Goal: Task Accomplishment & Management: Complete application form

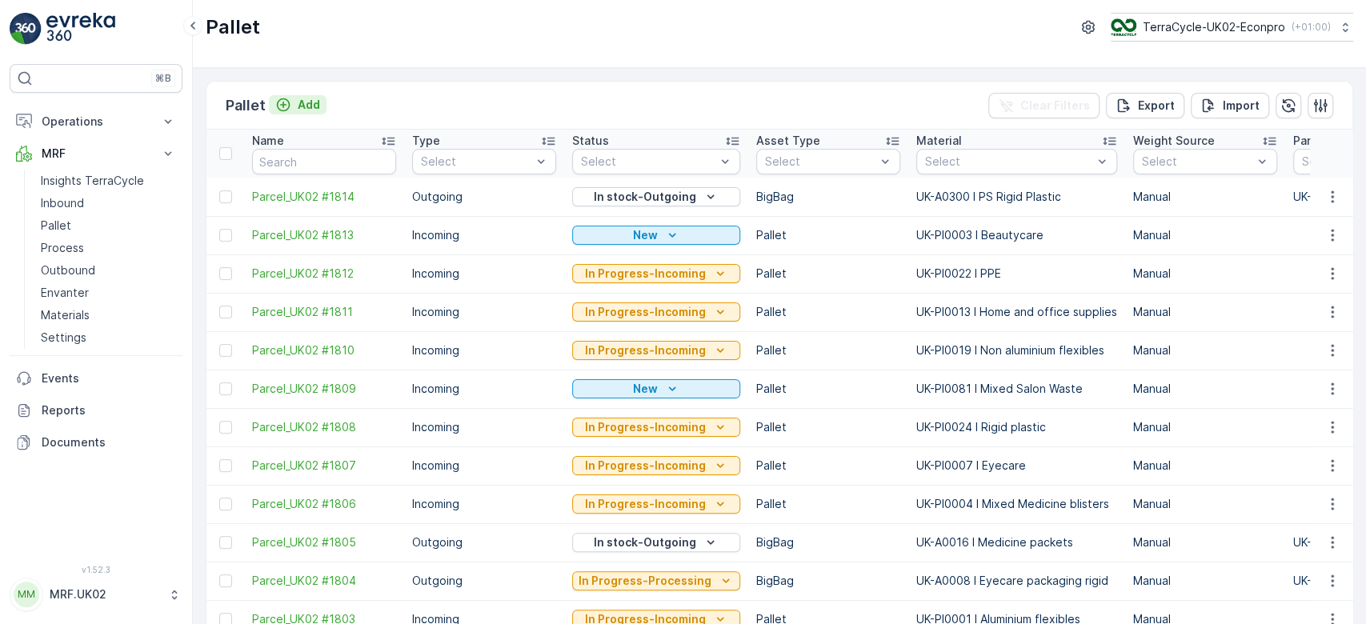
click at [309, 101] on p "Add" at bounding box center [309, 105] width 22 height 16
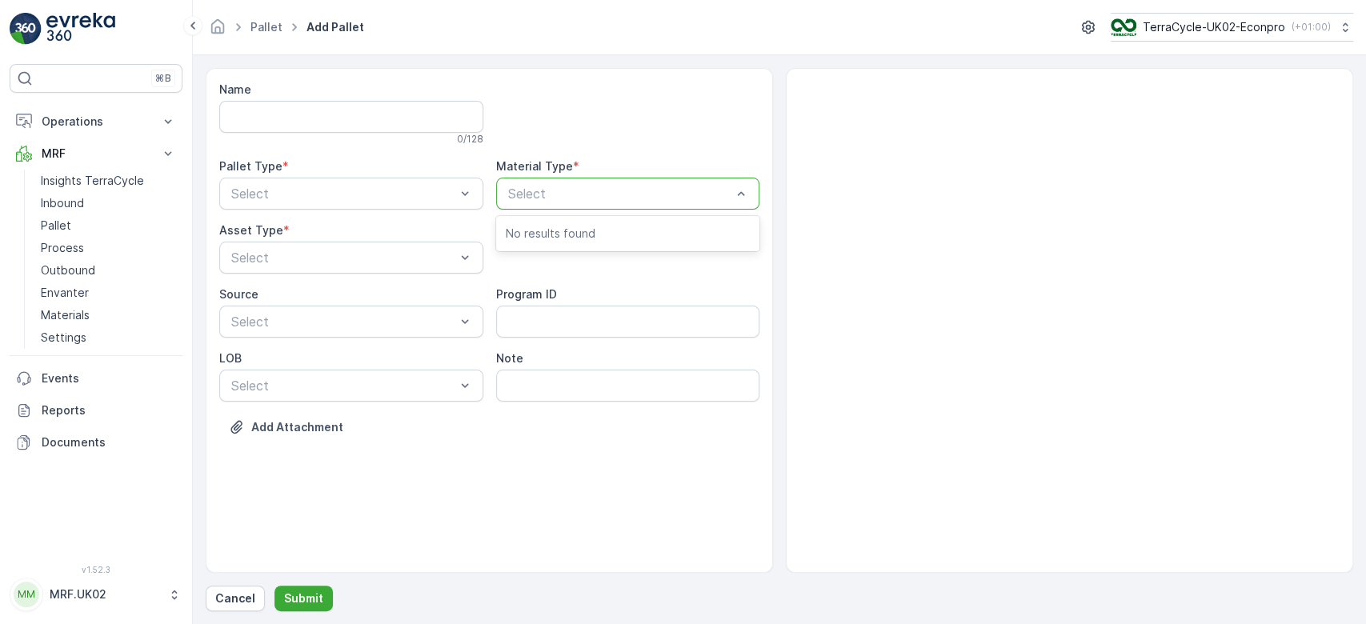
click at [536, 191] on div at bounding box center [620, 194] width 227 height 14
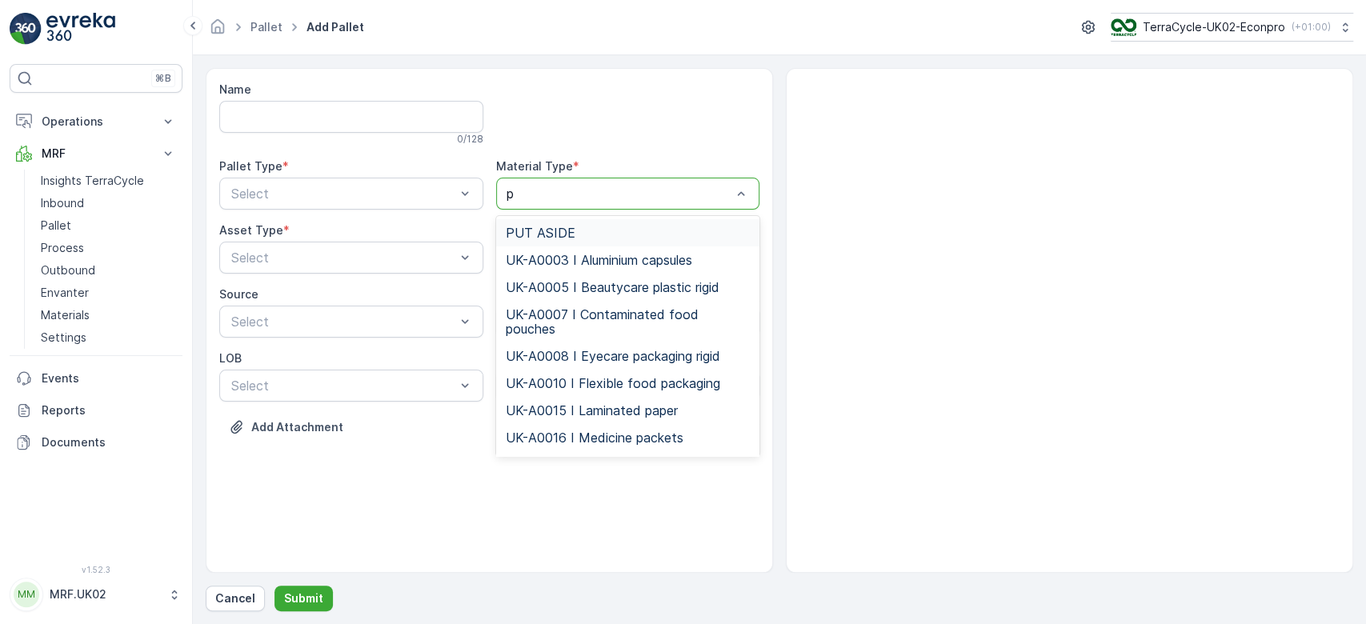
type input "pp"
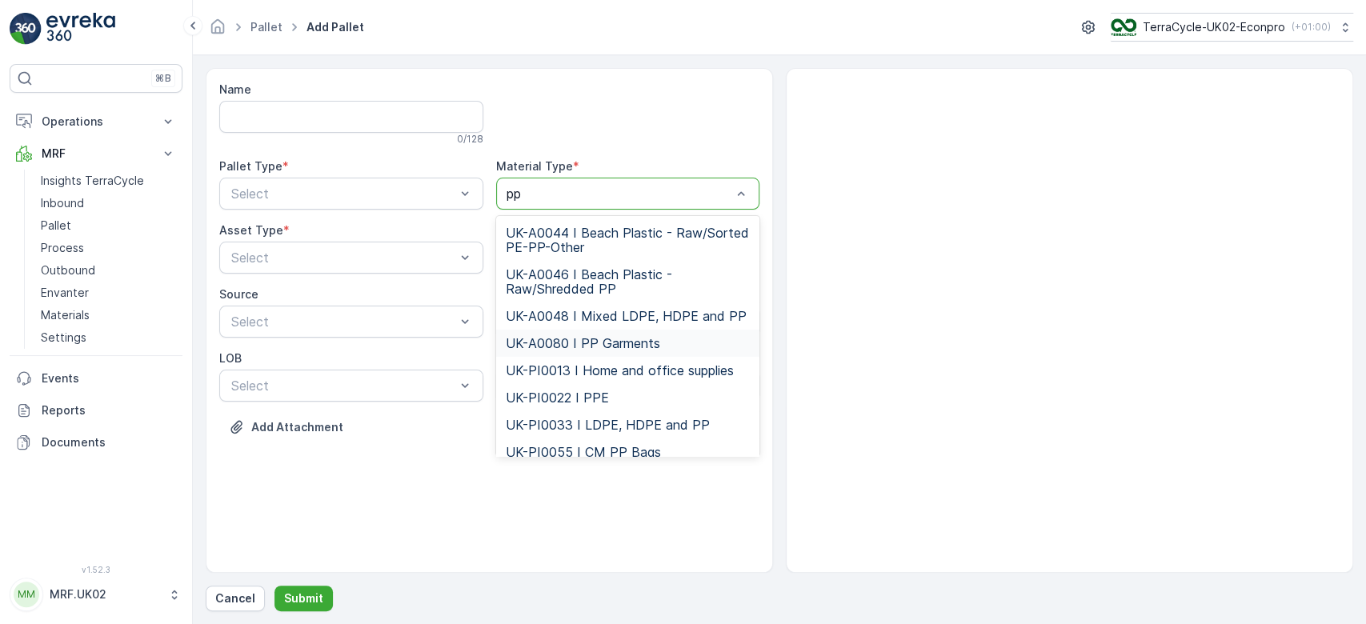
click at [609, 344] on span "UK-A0080 I PP Garments" at bounding box center [583, 343] width 154 height 14
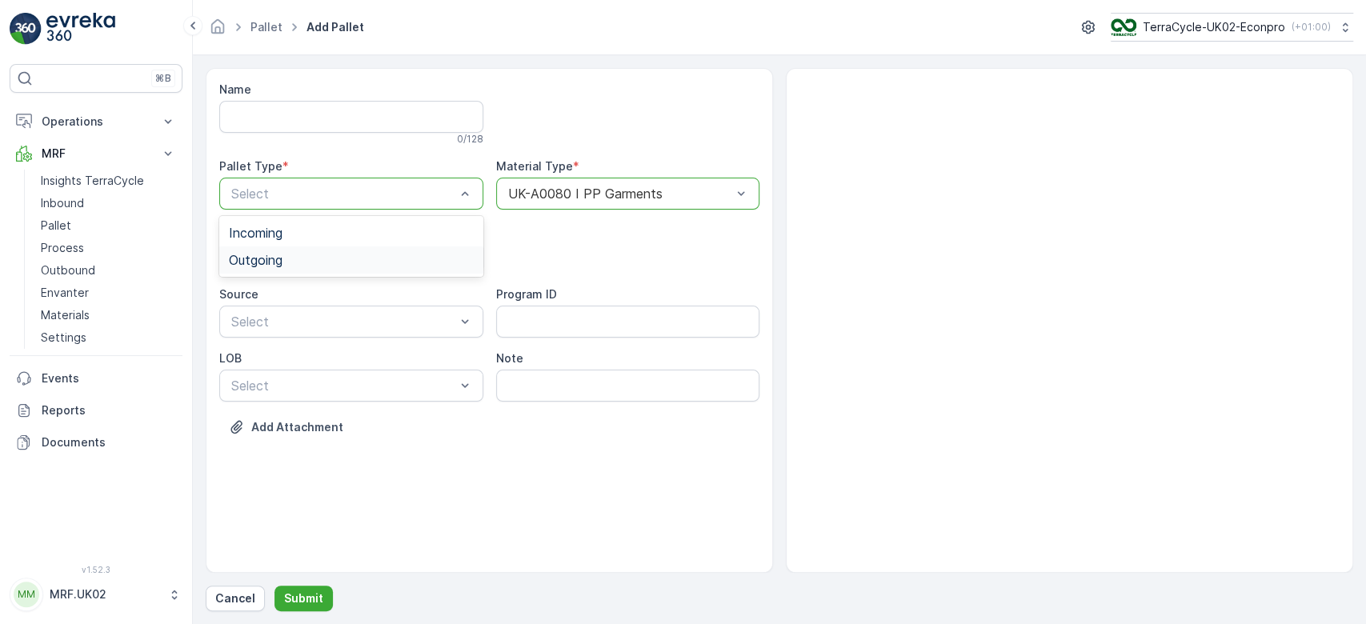
click at [357, 255] on div "Outgoing" at bounding box center [351, 260] width 245 height 14
click at [323, 370] on div "BigBag" at bounding box center [351, 378] width 264 height 27
click at [303, 591] on p "Submit" at bounding box center [303, 599] width 39 height 16
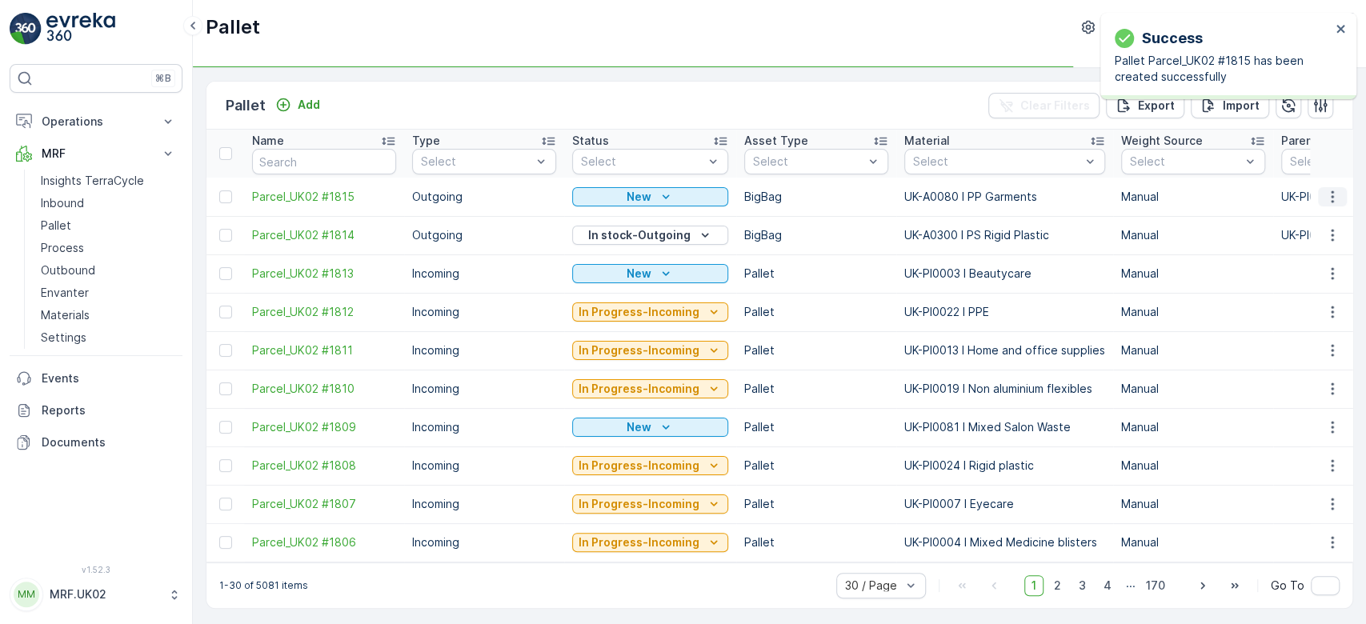
click at [1338, 201] on button "button" at bounding box center [1332, 196] width 29 height 19
click at [1306, 299] on div "Print QR" at bounding box center [1314, 310] width 106 height 22
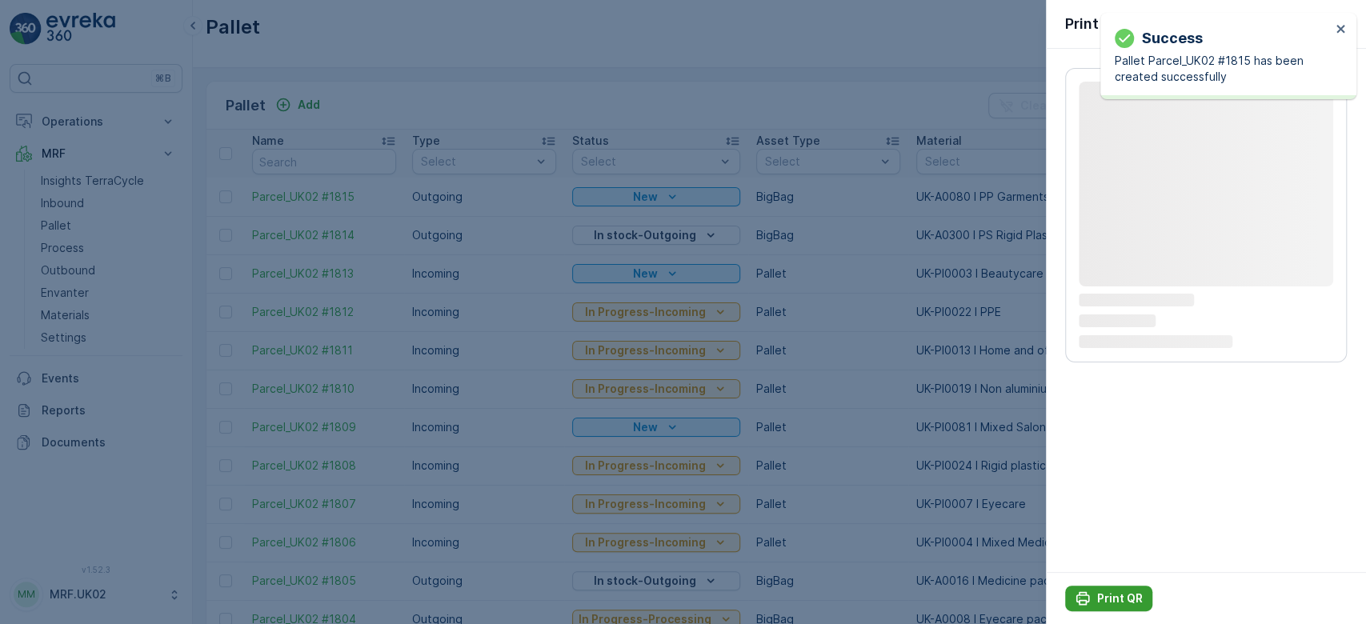
click at [1116, 586] on button "Print QR" at bounding box center [1108, 599] width 87 height 26
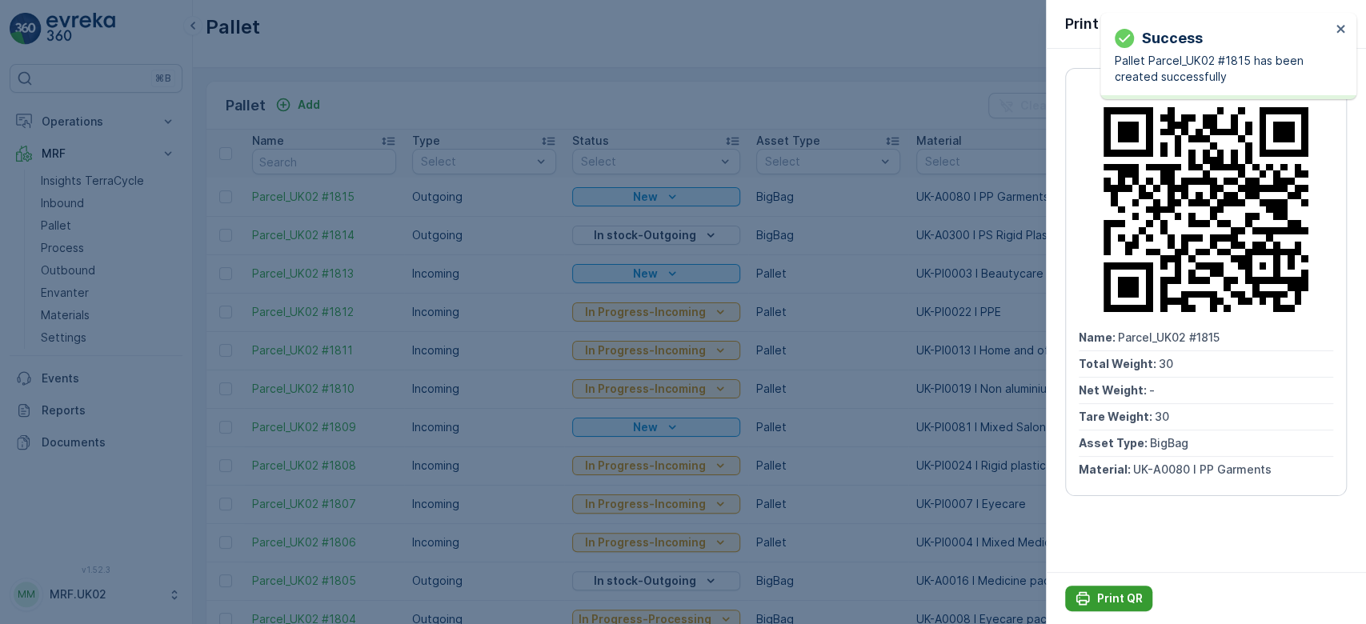
click at [1108, 593] on p "Print QR" at bounding box center [1120, 599] width 46 height 16
click at [70, 200] on div at bounding box center [683, 312] width 1366 height 624
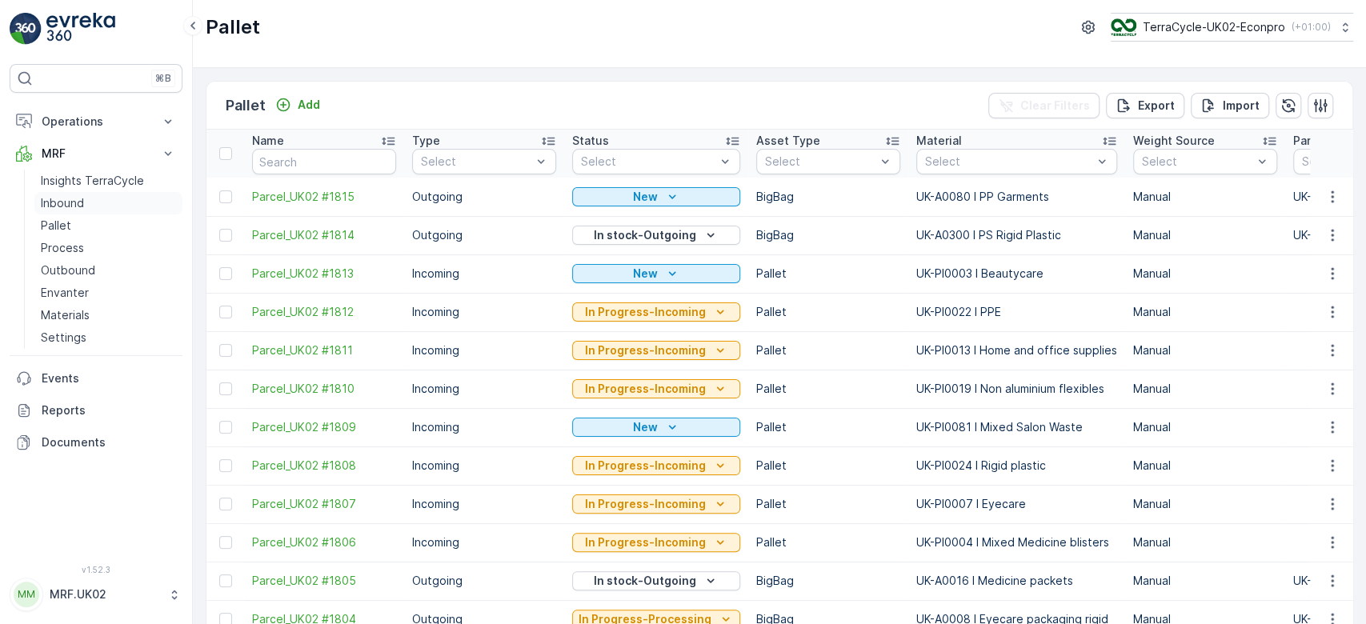
click at [70, 200] on p "Inbound" at bounding box center [62, 203] width 43 height 16
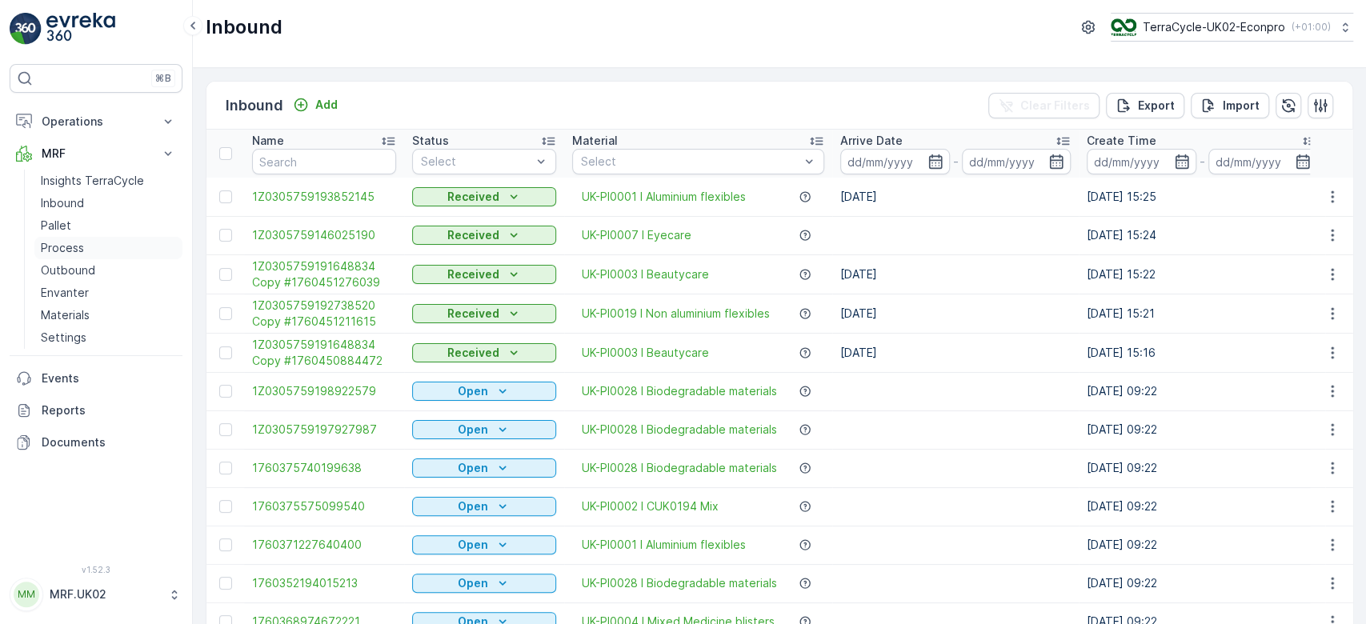
click at [77, 250] on p "Process" at bounding box center [62, 248] width 43 height 16
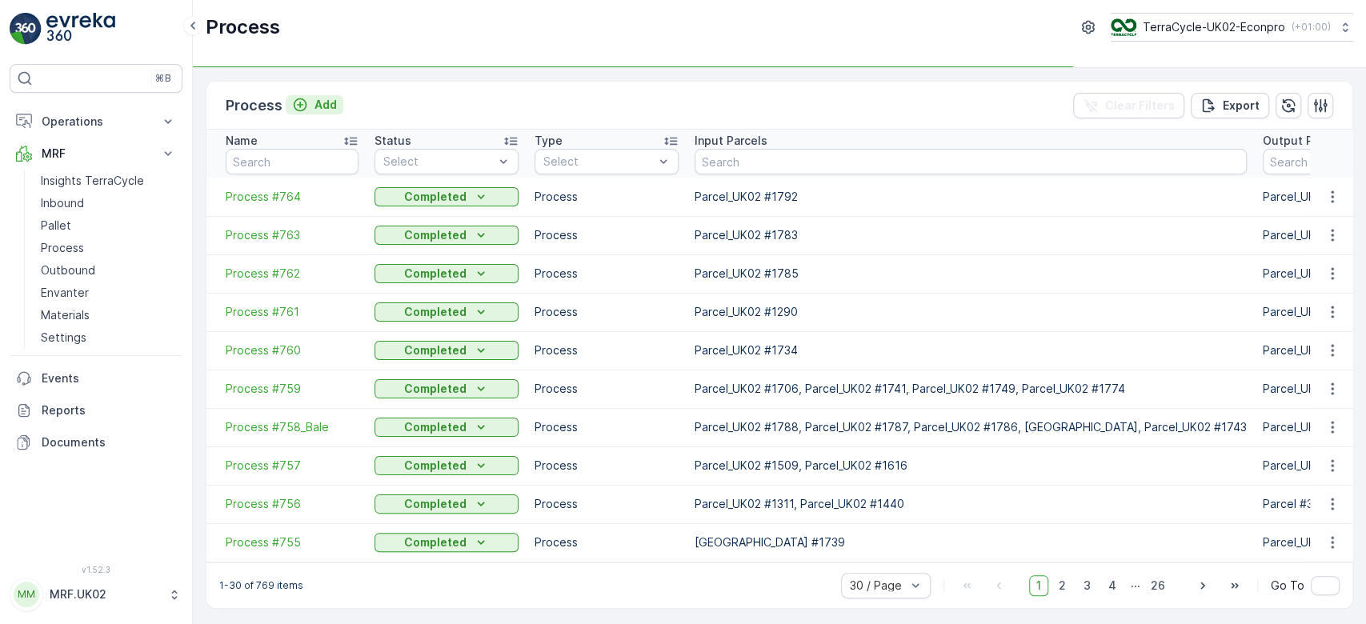
click at [325, 106] on p "Add" at bounding box center [326, 105] width 22 height 16
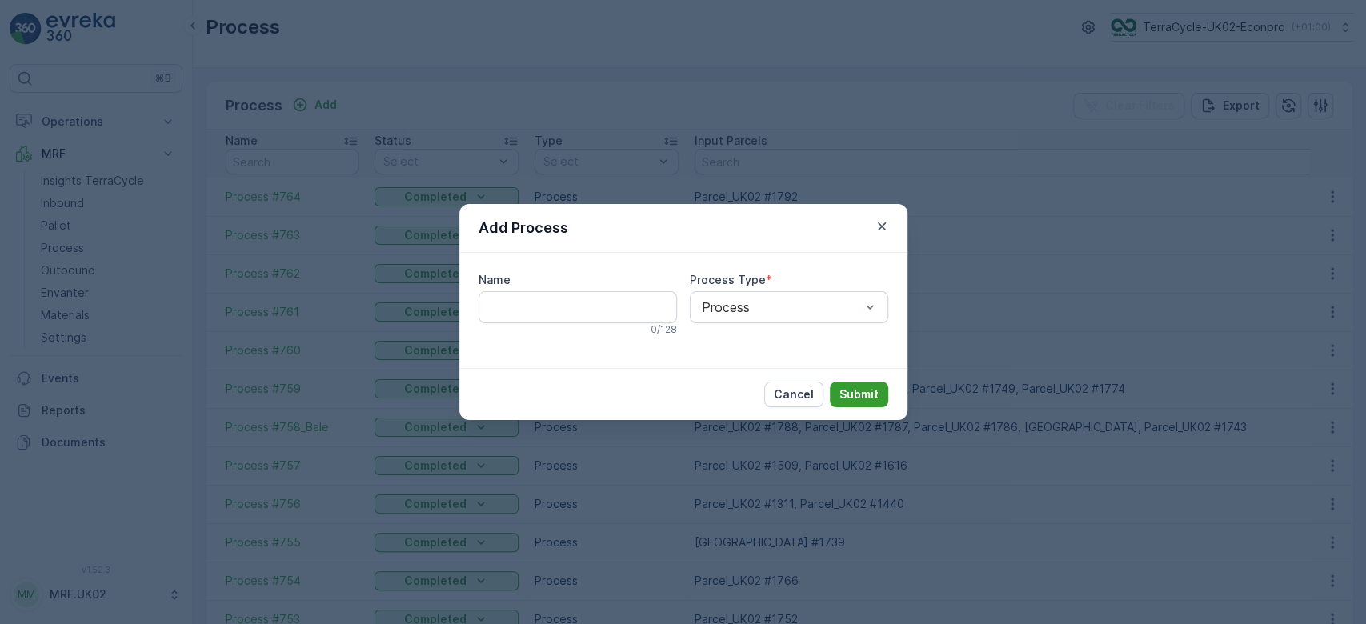
click at [854, 399] on p "Submit" at bounding box center [859, 395] width 39 height 16
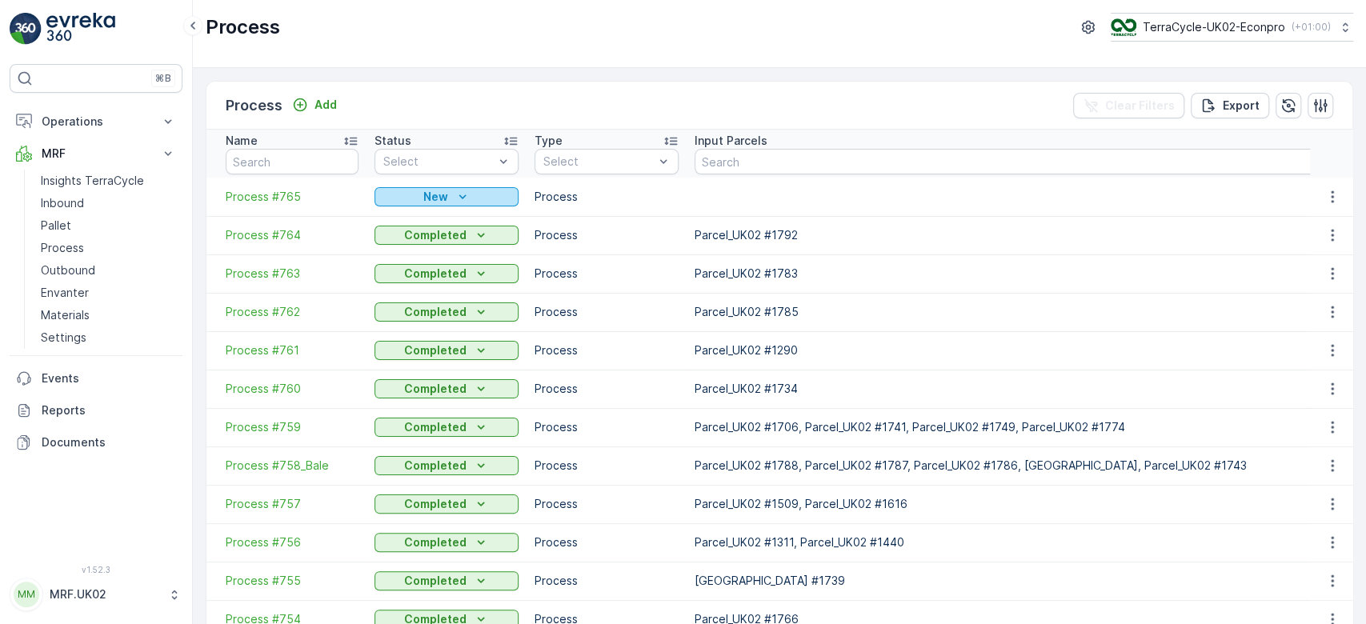
click at [435, 199] on p "New" at bounding box center [435, 197] width 25 height 16
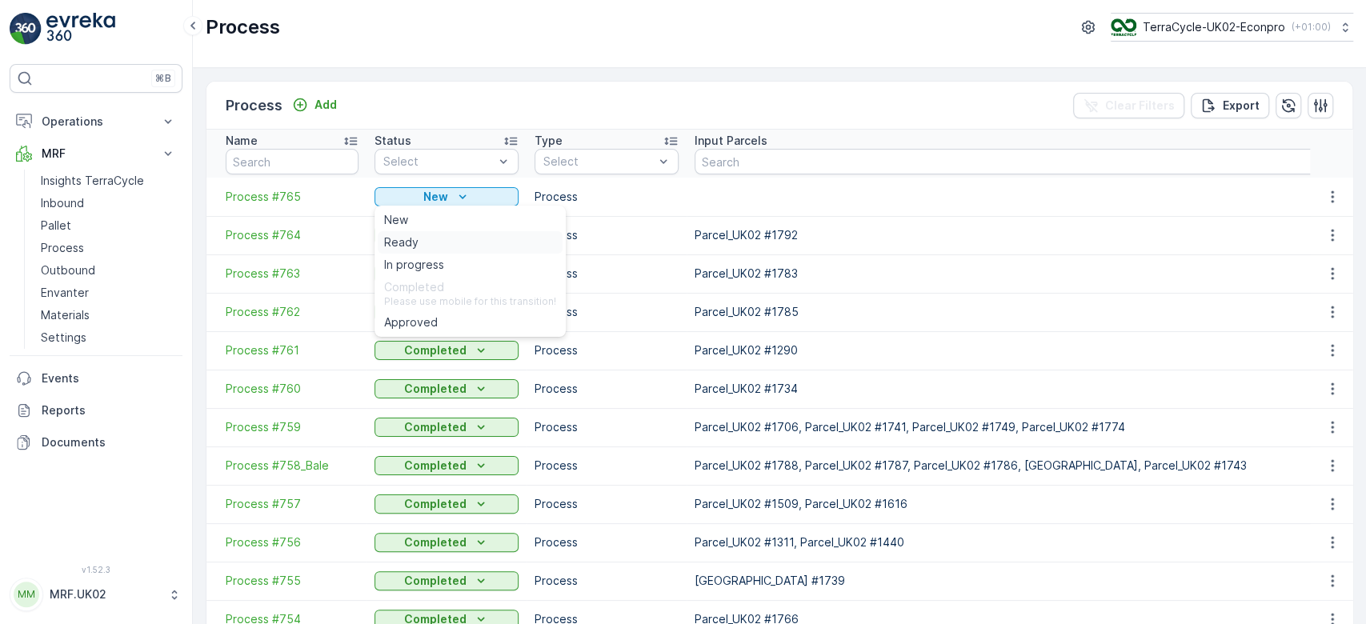
click at [423, 236] on div "Ready" at bounding box center [470, 242] width 185 height 22
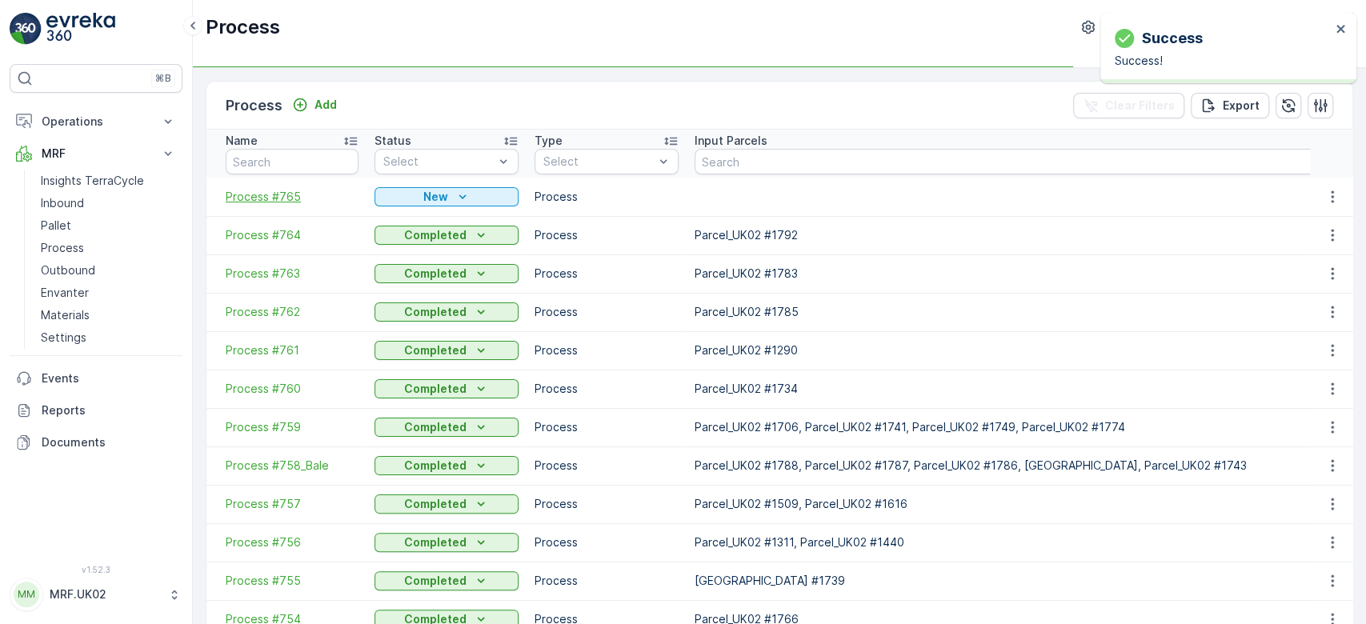
click at [263, 189] on span "Process #765" at bounding box center [292, 197] width 133 height 16
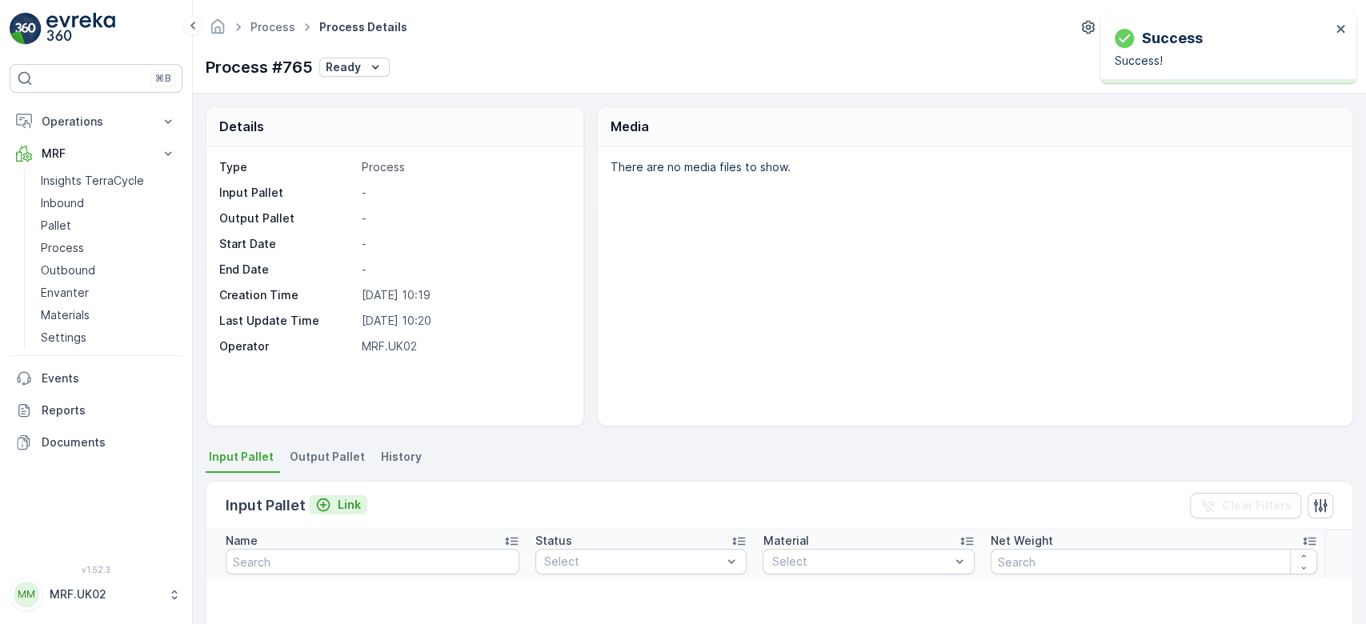
click at [342, 503] on p "Link" at bounding box center [349, 505] width 23 height 16
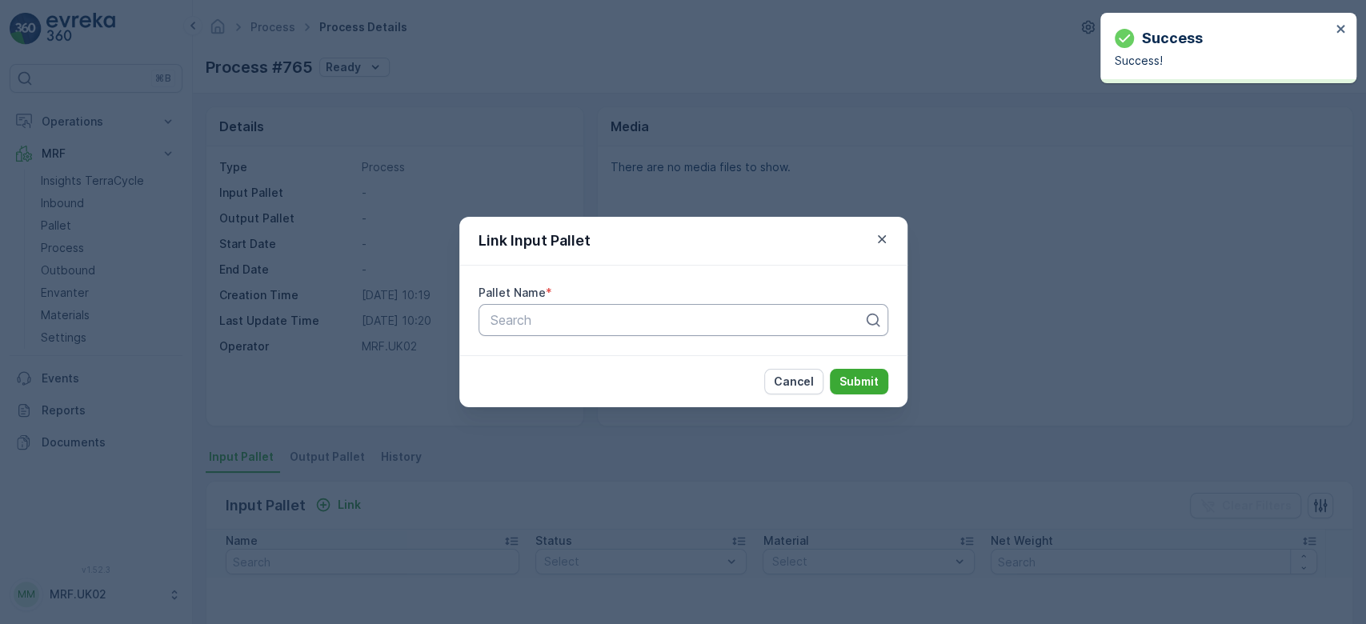
click at [552, 319] on div at bounding box center [677, 320] width 376 height 14
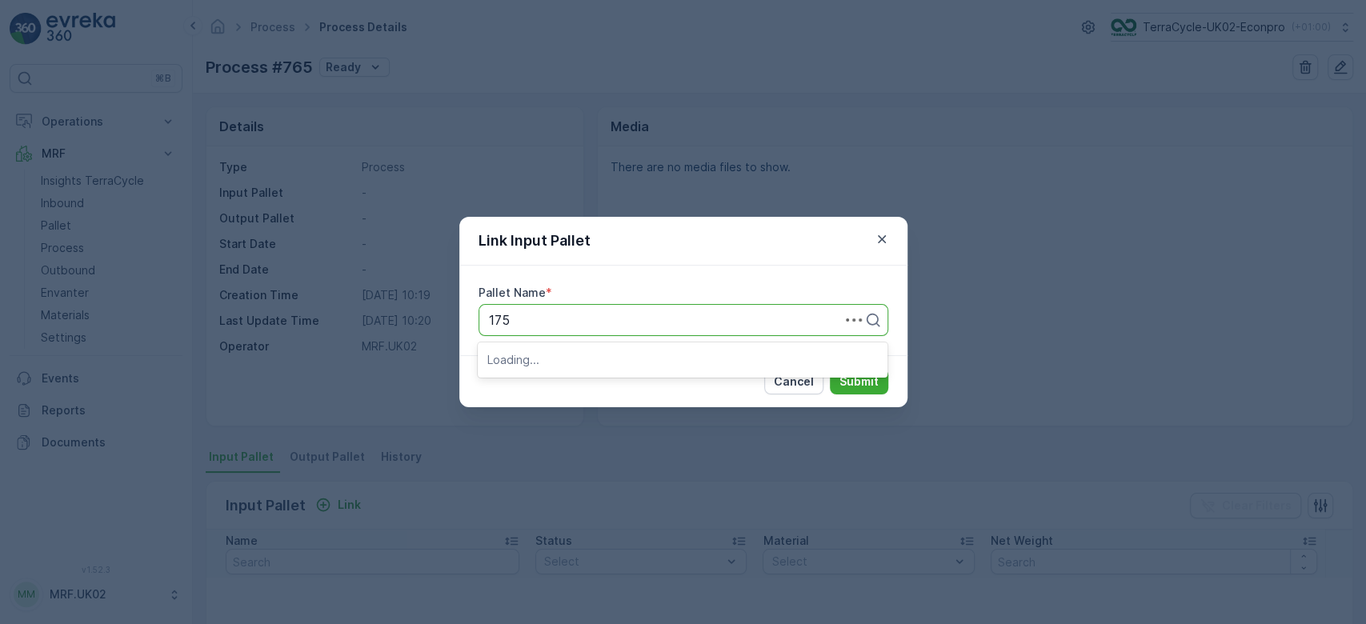
type input "1755"
click at [587, 355] on span "Parcel_UK02 #1755" at bounding box center [545, 359] width 117 height 14
click at [862, 379] on p "Submit" at bounding box center [859, 382] width 39 height 16
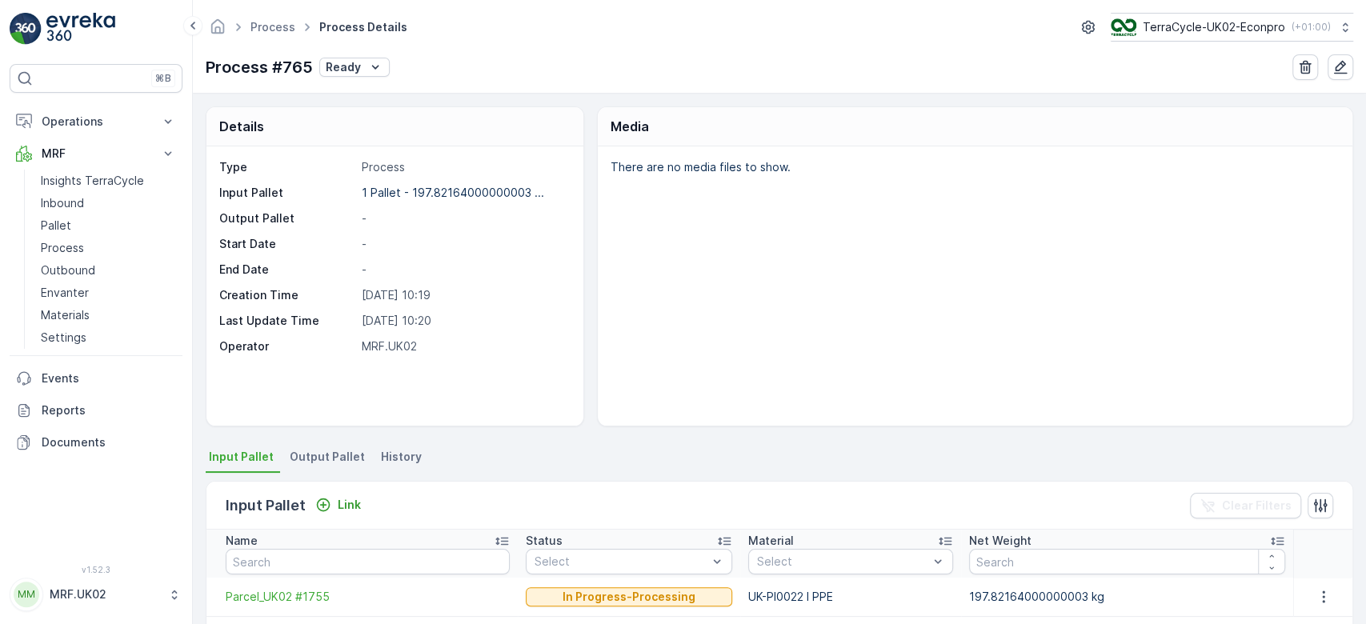
click at [302, 464] on span "Output Pallet" at bounding box center [327, 457] width 75 height 16
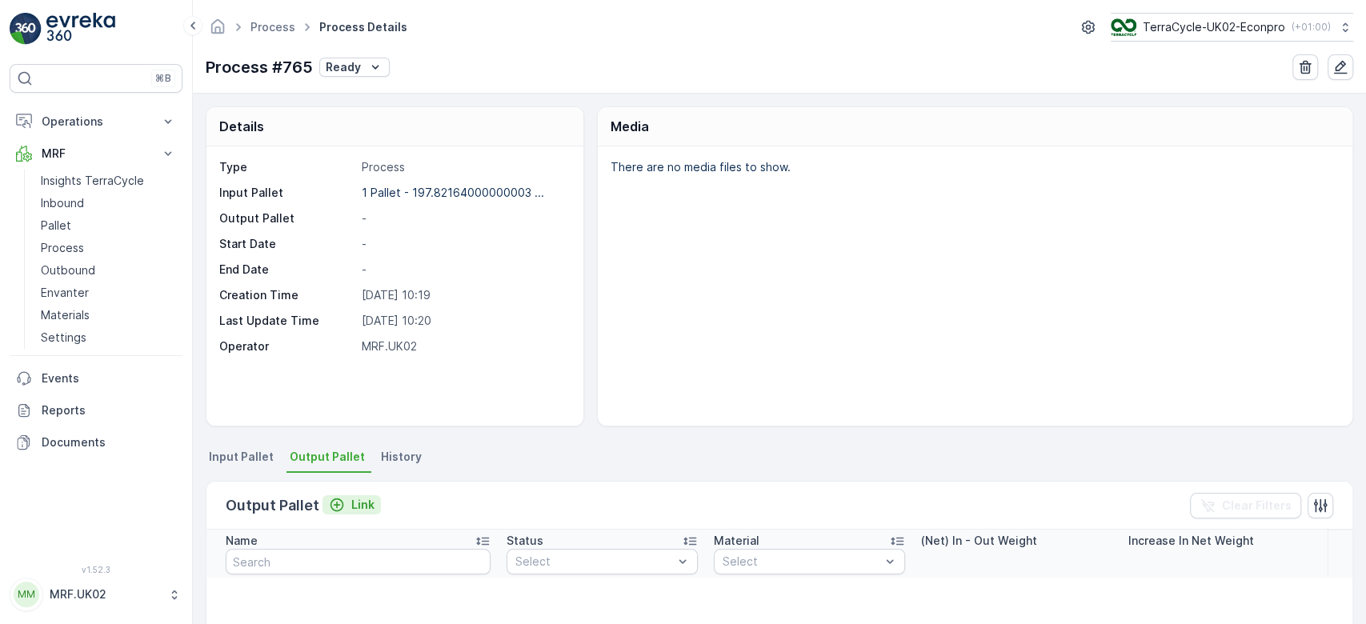
click at [363, 506] on p "Link" at bounding box center [362, 505] width 23 height 16
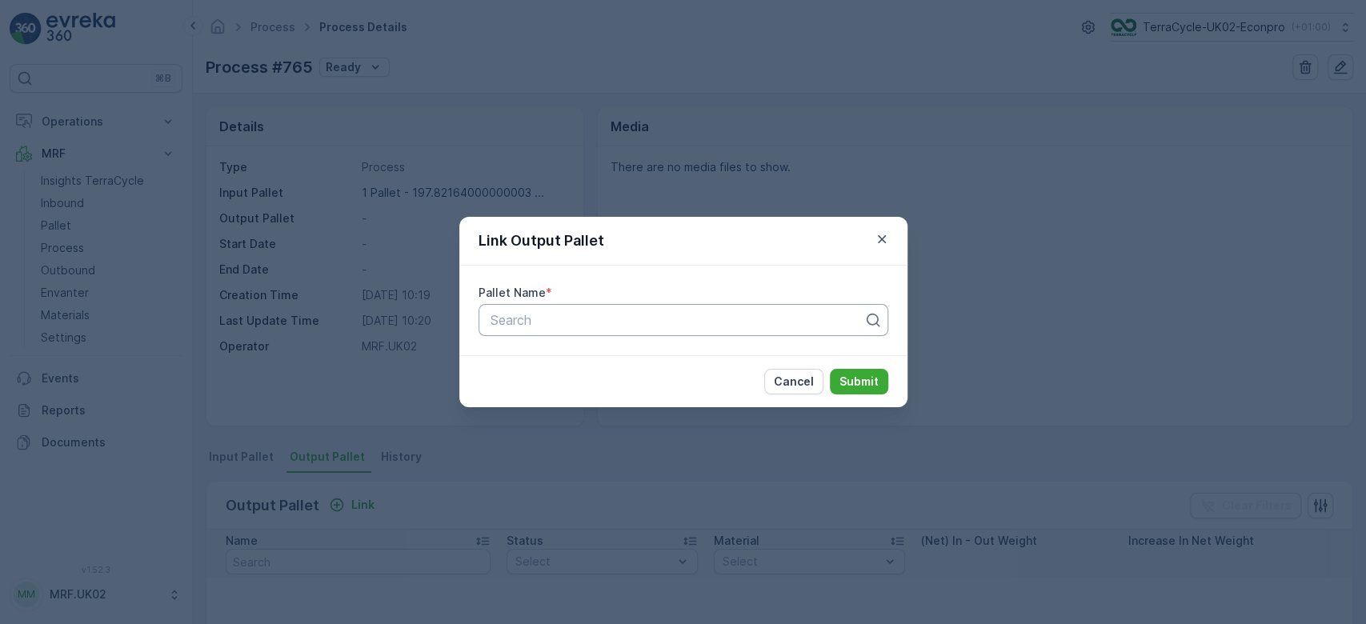
click at [580, 317] on div at bounding box center [677, 320] width 376 height 14
type input "1799"
click at [600, 386] on span "Parcel_UK02 #1799" at bounding box center [545, 386] width 117 height 14
click at [865, 376] on p "Submit" at bounding box center [859, 382] width 39 height 16
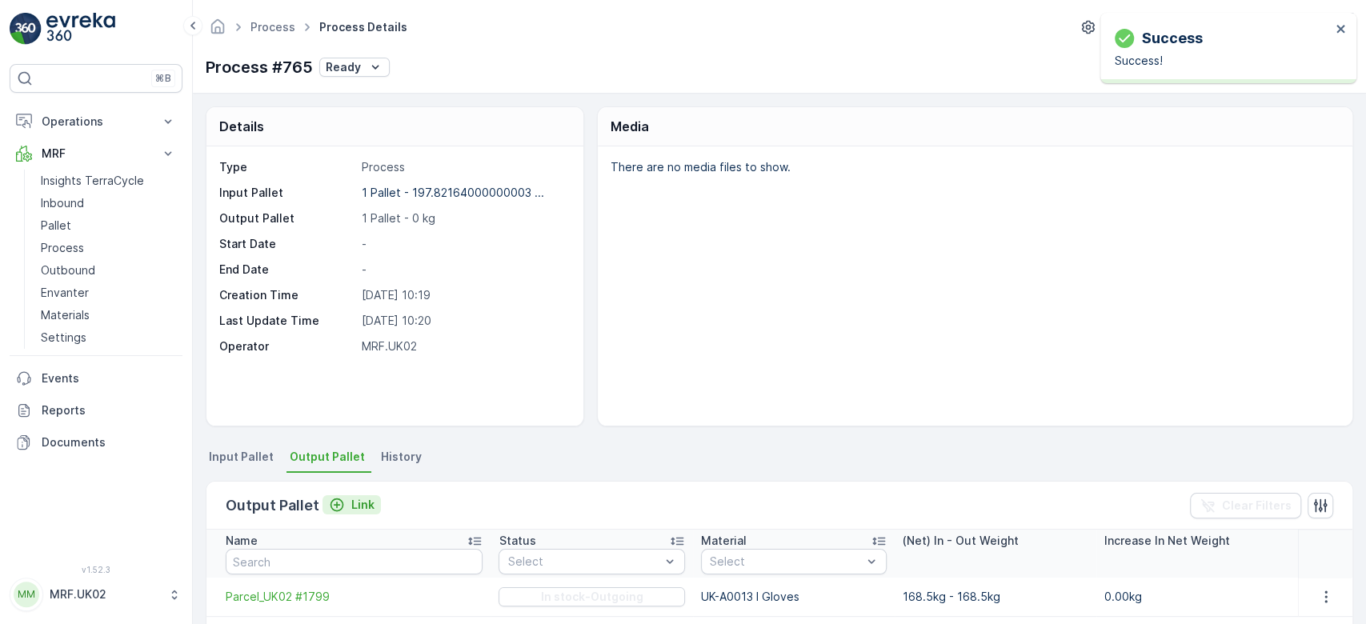
click at [351, 501] on p "Link" at bounding box center [362, 505] width 23 height 16
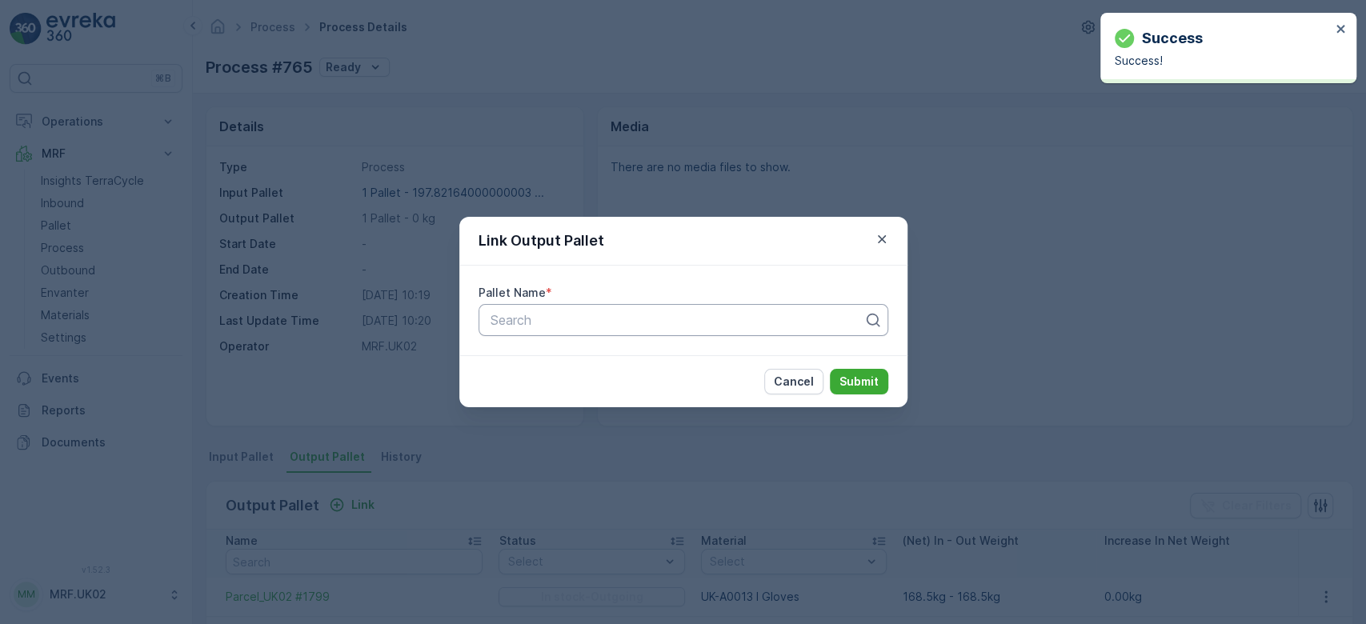
click at [556, 327] on div at bounding box center [677, 320] width 376 height 14
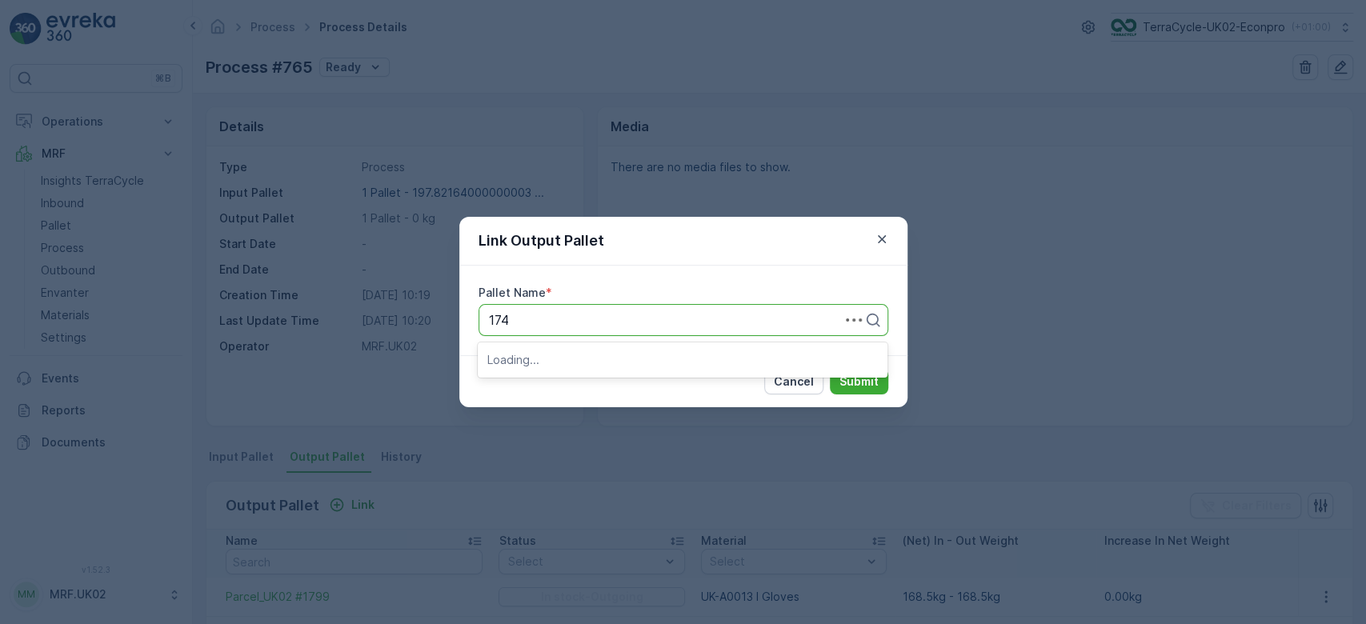
type input "1746"
click at [613, 388] on div "Parcel_UK02 #1746" at bounding box center [682, 386] width 391 height 14
click at [861, 379] on p "Submit" at bounding box center [859, 382] width 39 height 16
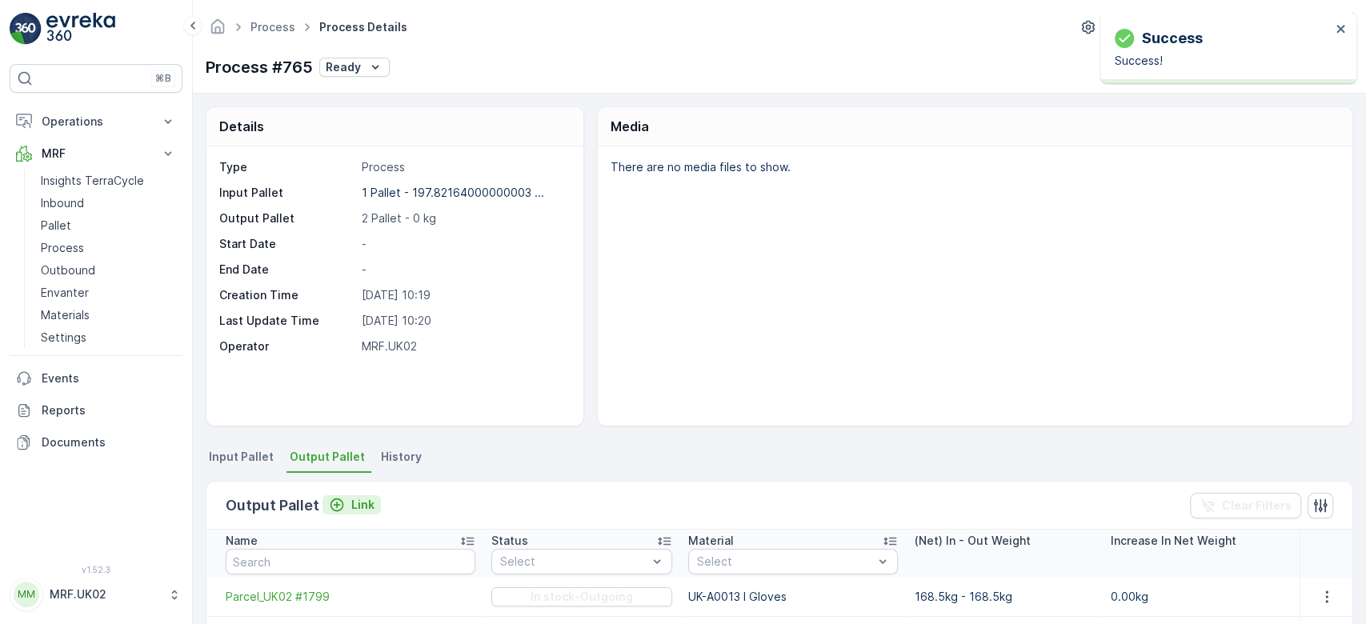
click at [355, 503] on p "Link" at bounding box center [362, 505] width 23 height 16
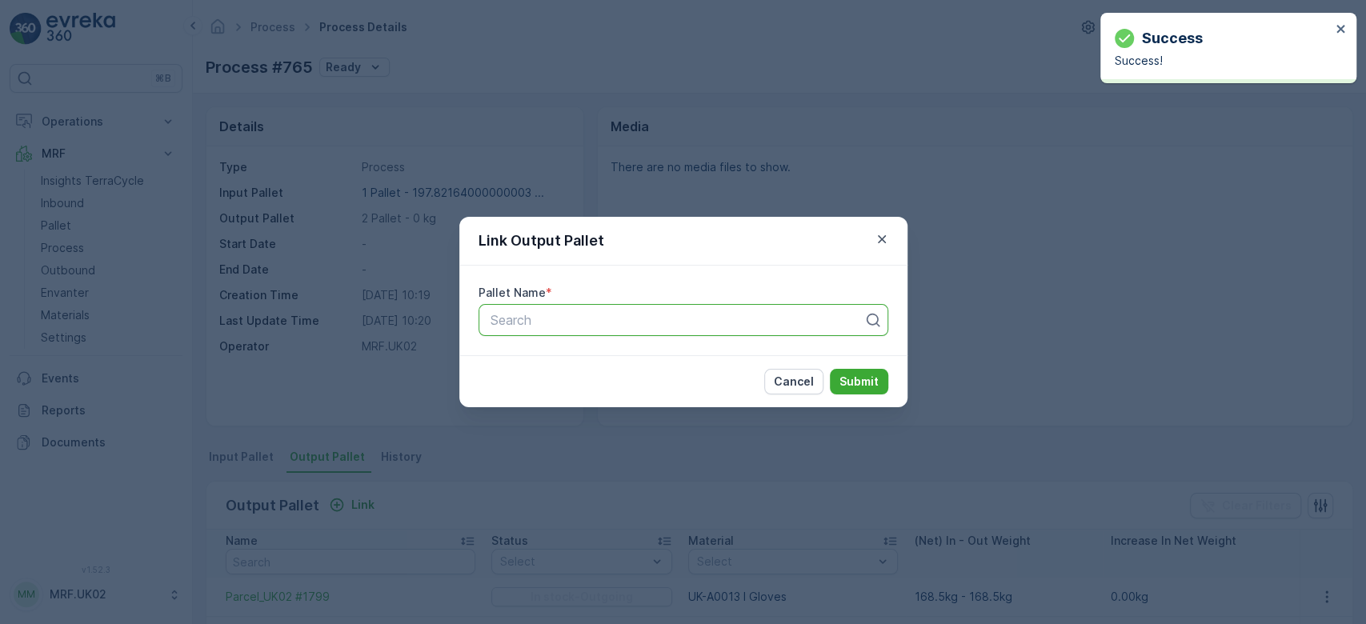
click at [552, 316] on div at bounding box center [677, 320] width 376 height 14
type input "1815"
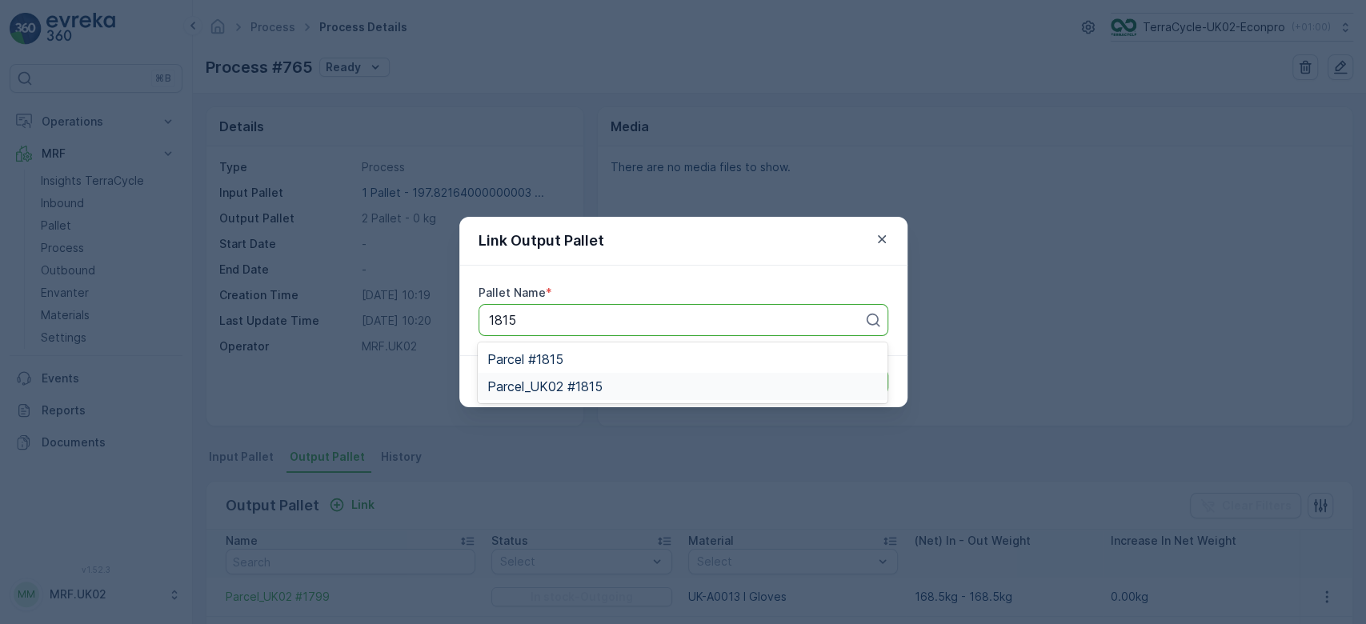
click at [608, 387] on div "Parcel_UK02 #1815" at bounding box center [682, 386] width 391 height 14
click at [855, 376] on p "Submit" at bounding box center [859, 382] width 39 height 16
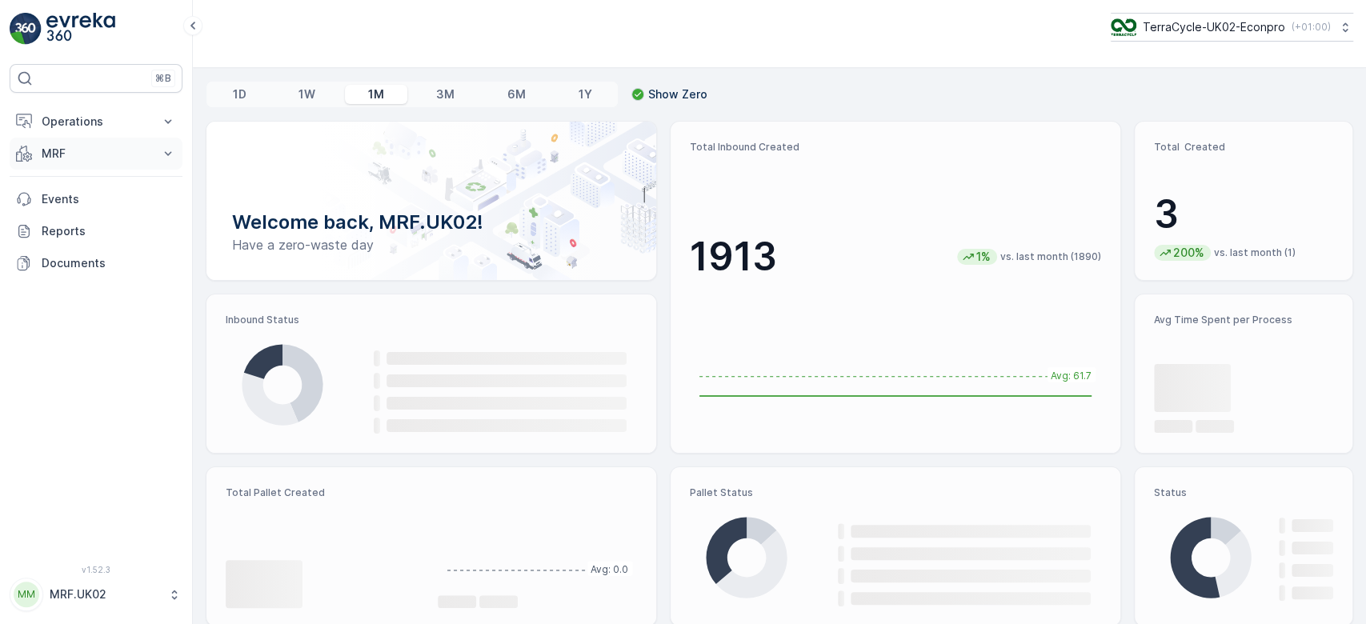
click at [135, 152] on p "MRF" at bounding box center [96, 154] width 109 height 16
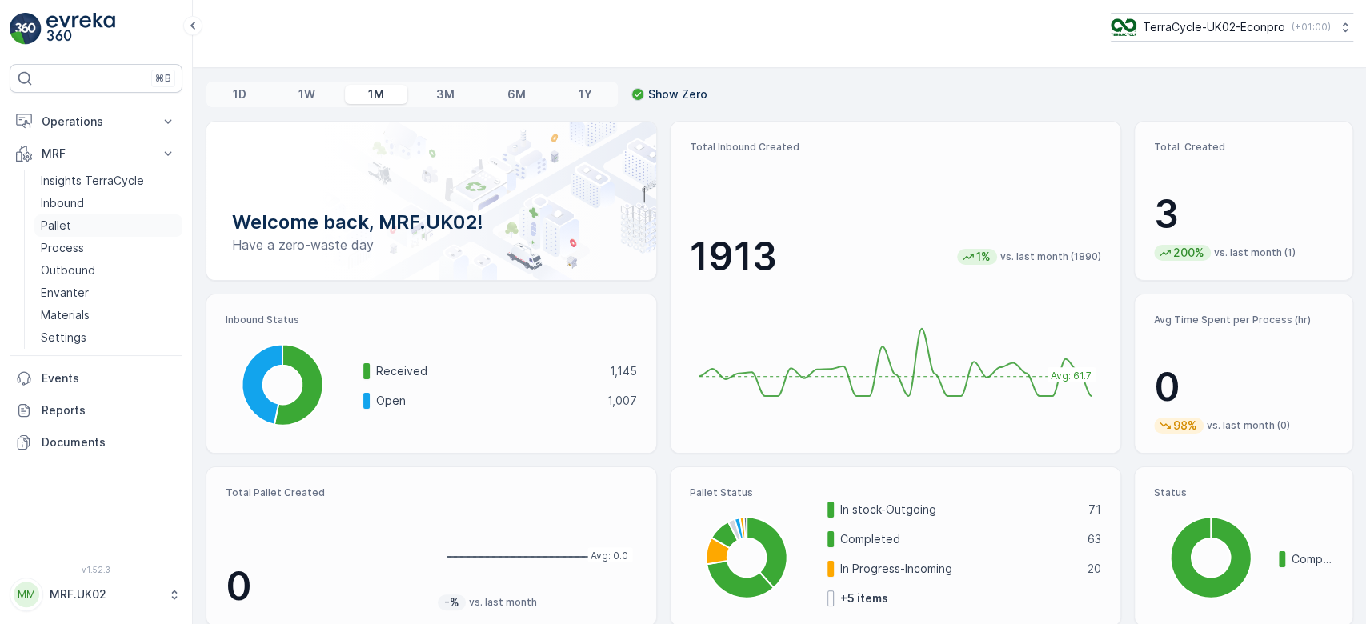
click at [66, 222] on p "Pallet" at bounding box center [56, 226] width 30 height 16
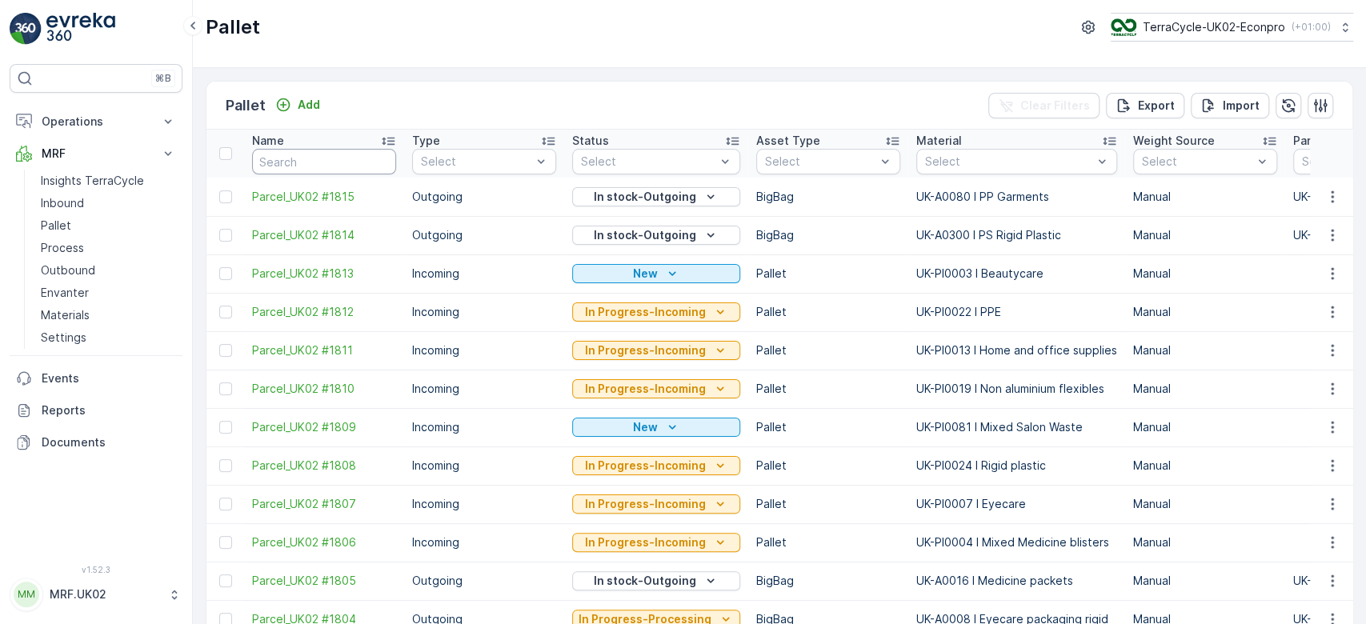
click at [303, 162] on input "text" at bounding box center [324, 162] width 144 height 26
type input "1635"
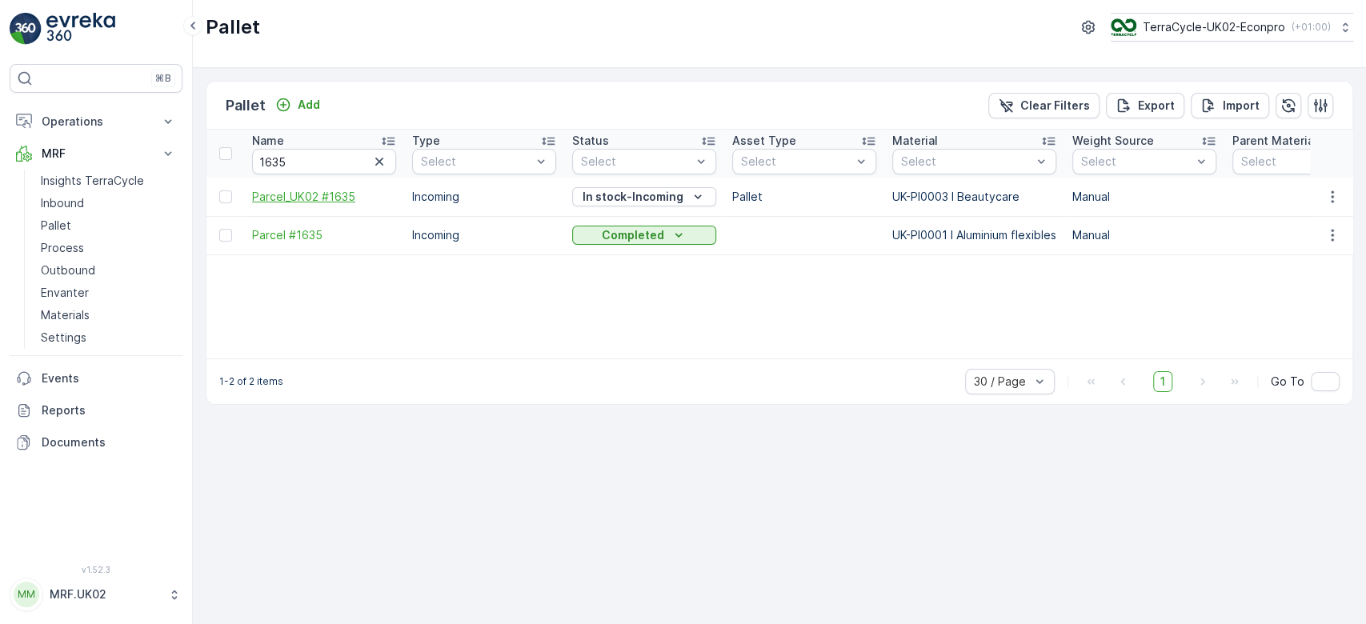
click at [312, 203] on span "Parcel_UK02 #1635" at bounding box center [324, 197] width 144 height 16
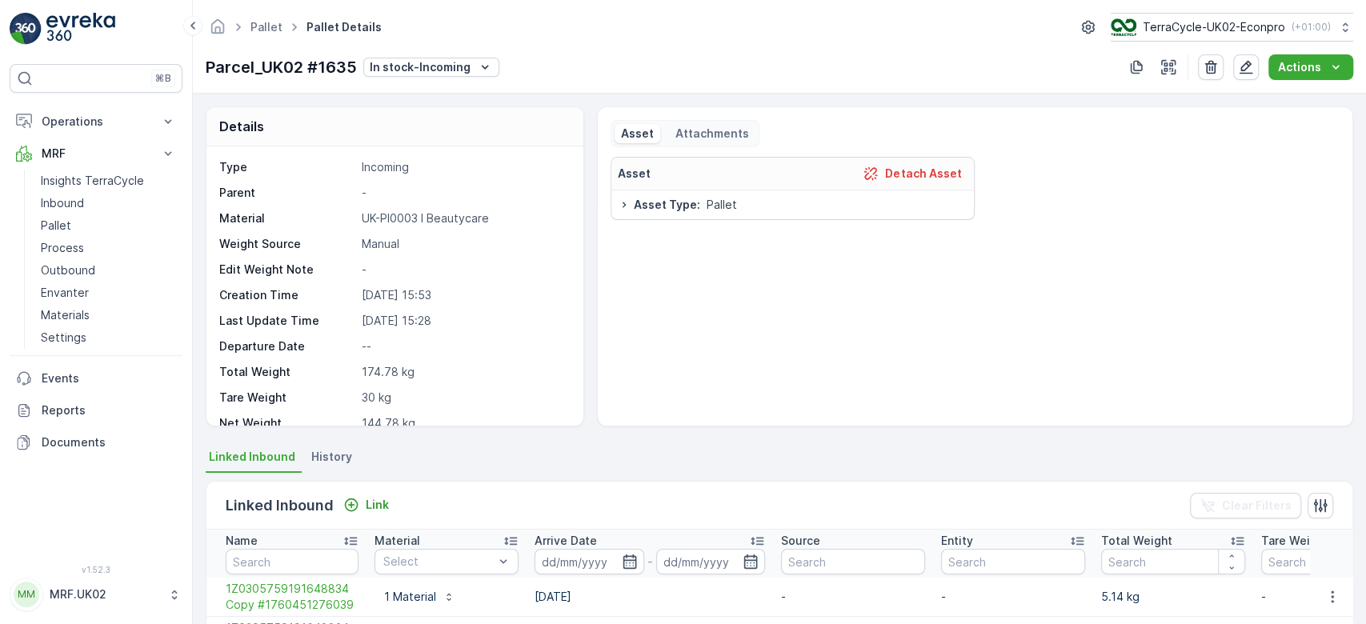
click at [1351, 468] on div "Details Type Incoming Parent - Material UK-PI0003 I Beautycare Weight Source Ma…" at bounding box center [780, 359] width 1174 height 531
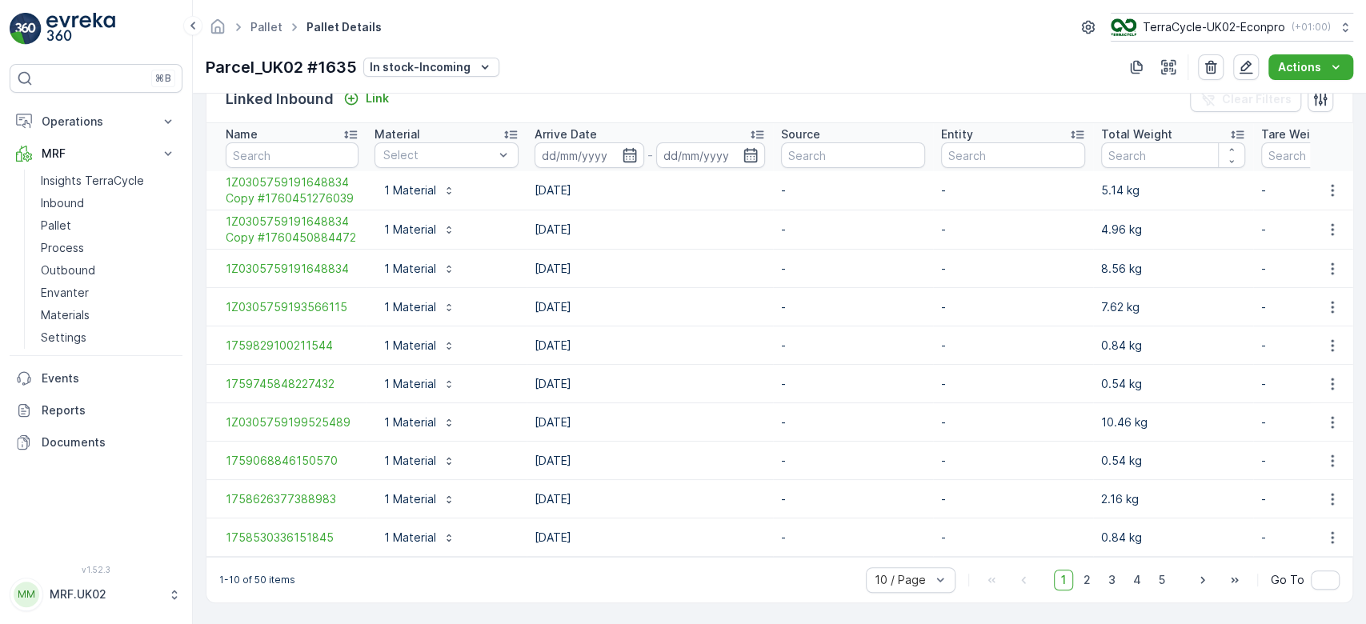
scroll to position [413, 0]
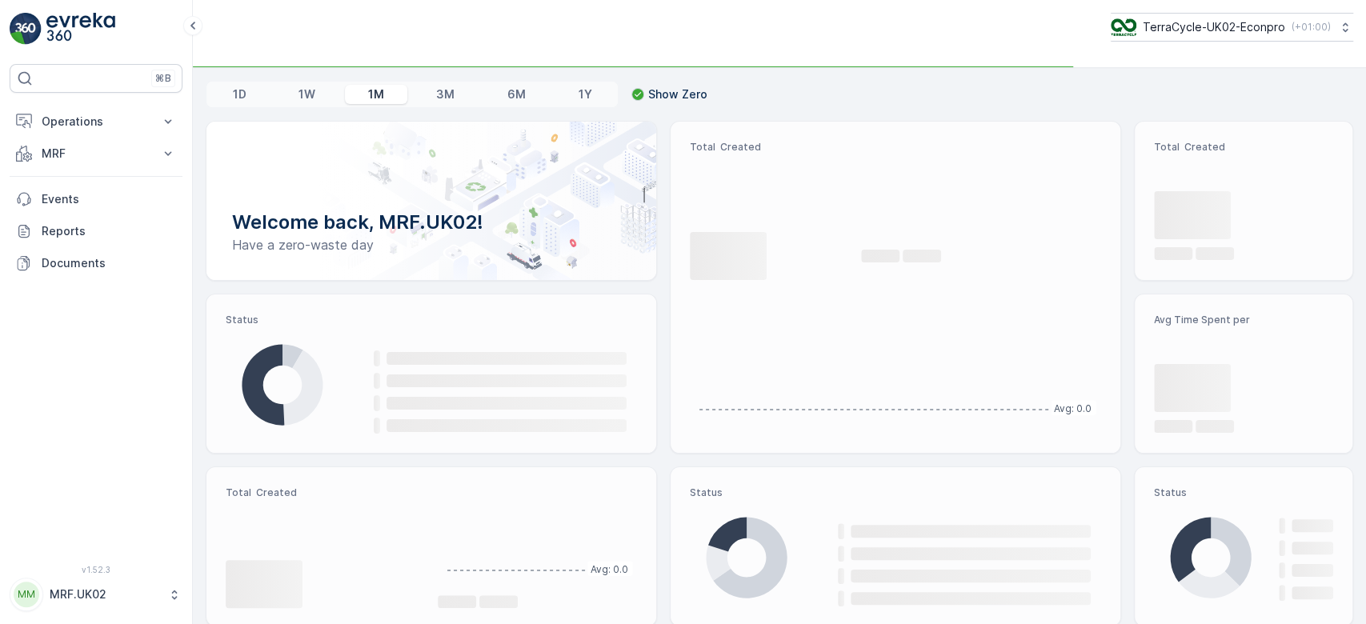
click at [127, 151] on p "MRF" at bounding box center [96, 154] width 109 height 16
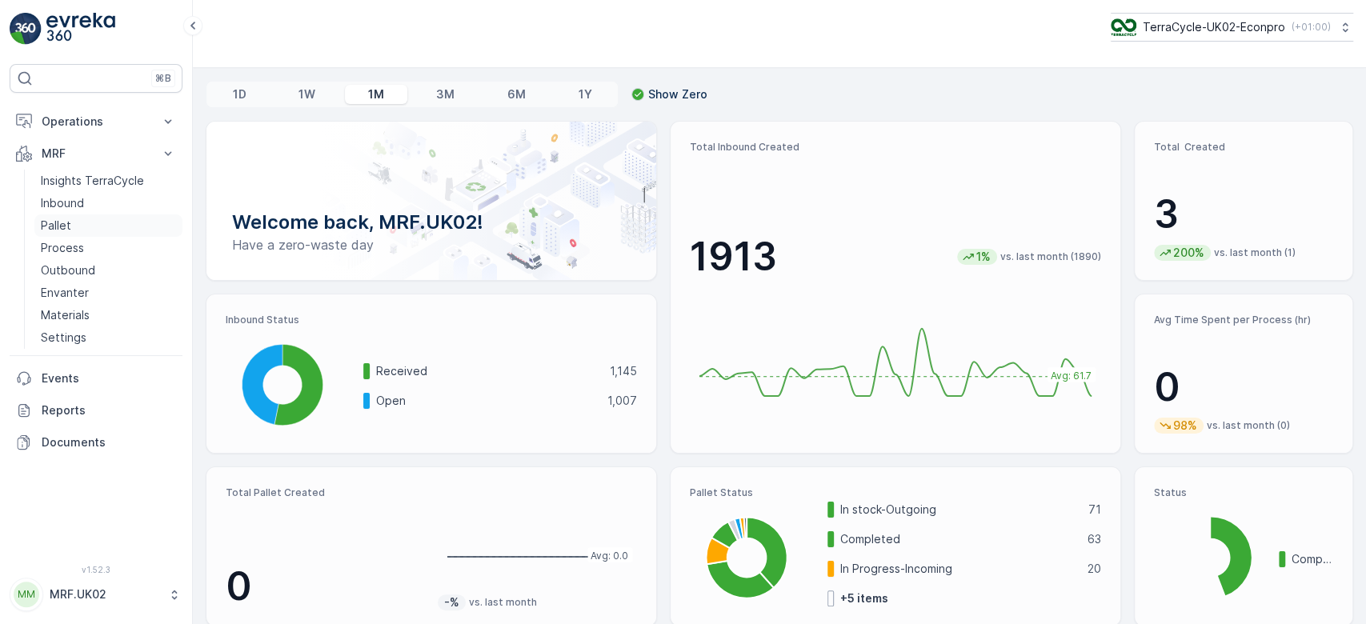
click at [98, 215] on link "Pallet" at bounding box center [108, 226] width 148 height 22
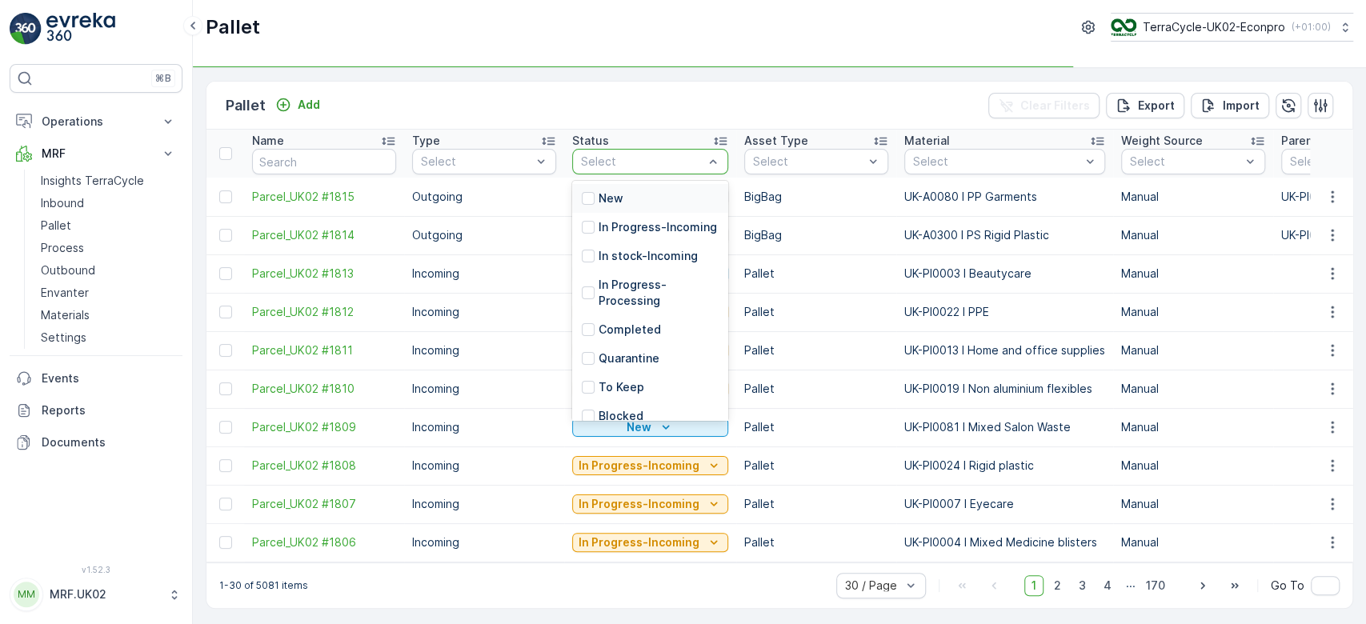
type input "b"
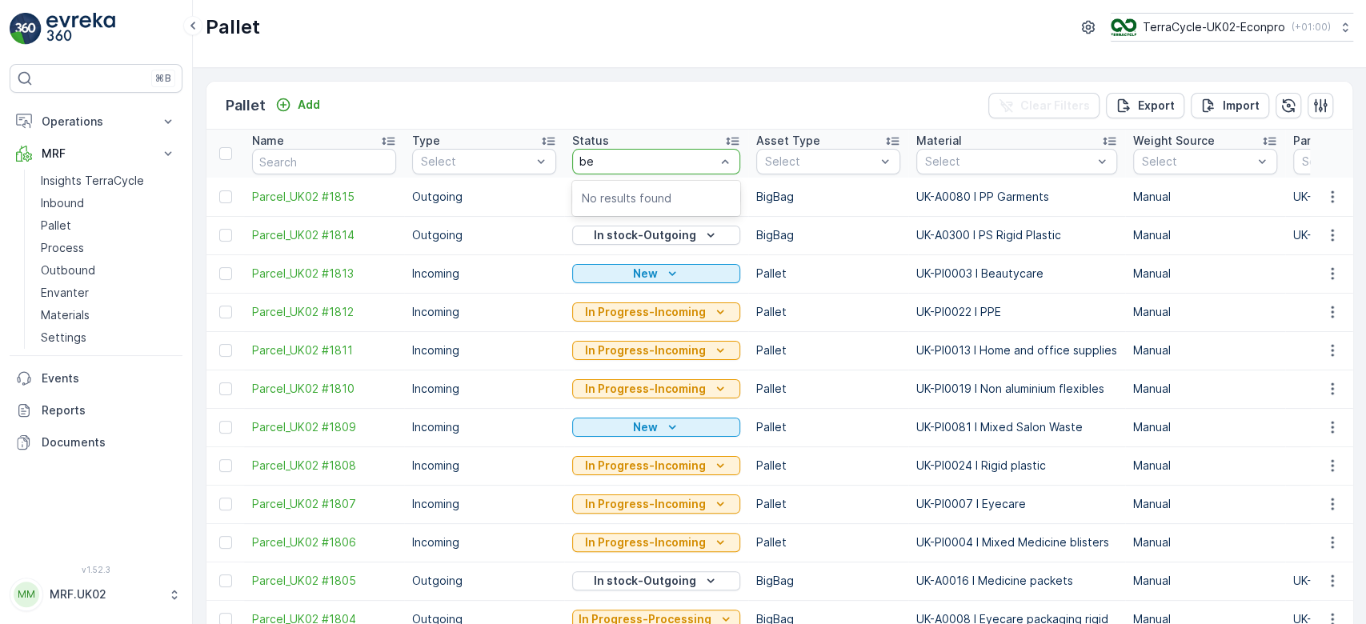
type input "b"
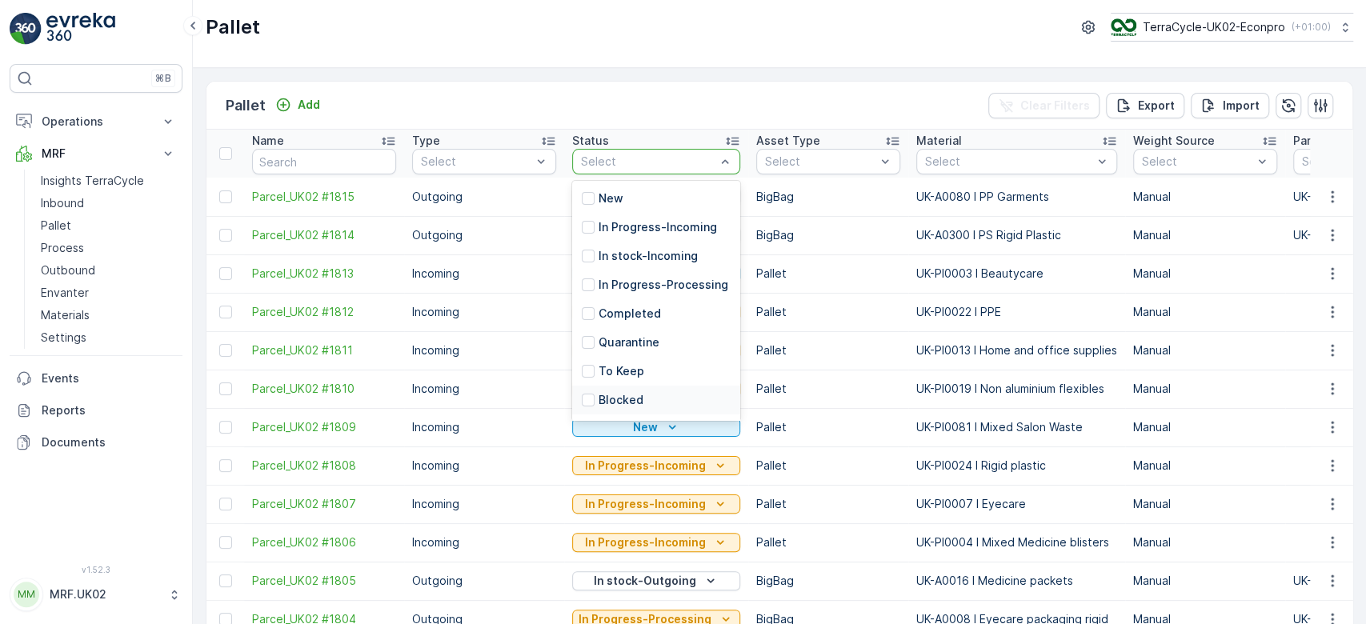
click at [752, 88] on div "Pallet Add Clear Filters Export Import" at bounding box center [780, 106] width 1146 height 48
